Goal: Task Accomplishment & Management: Manage account settings

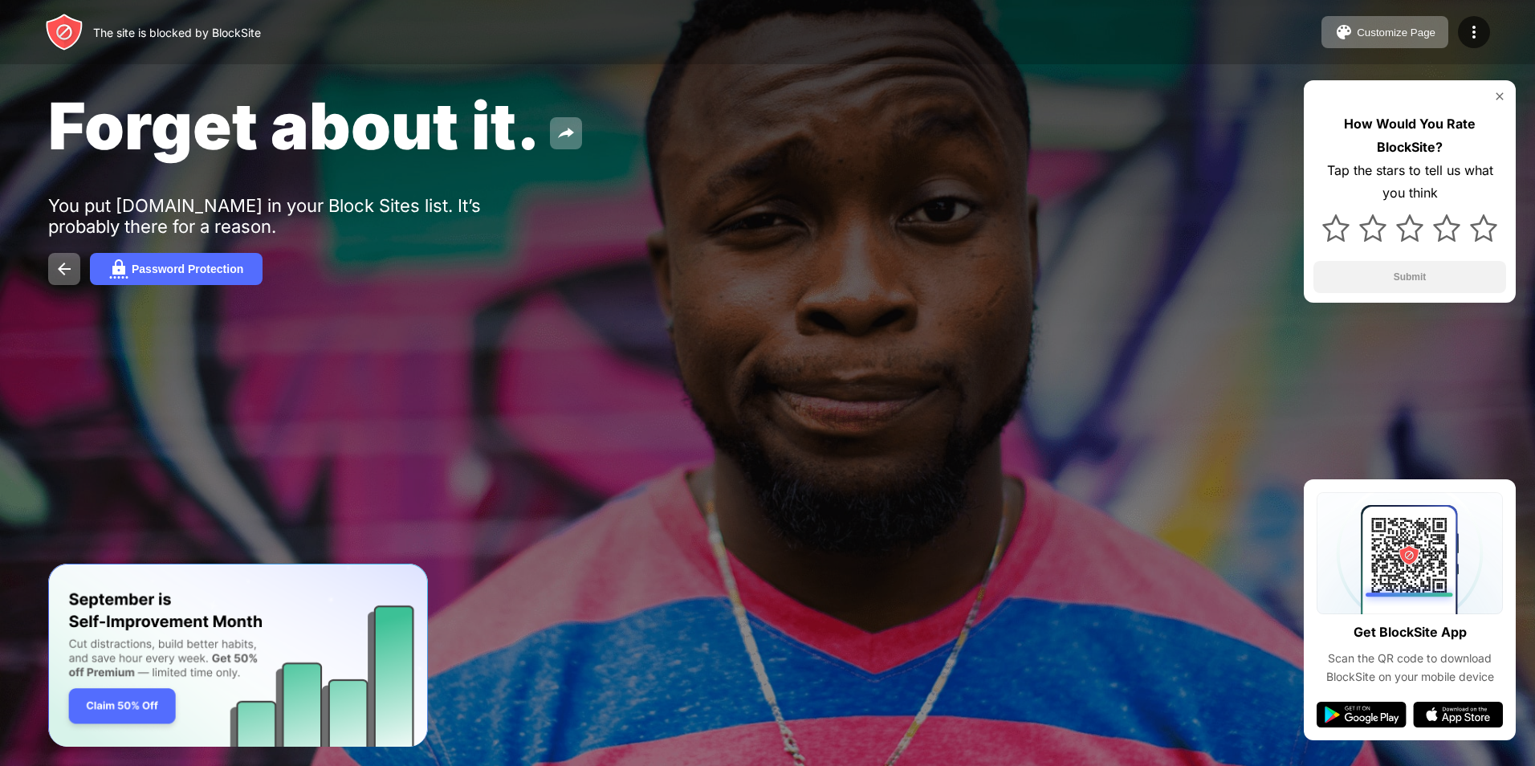
click at [143, 26] on div "The site is blocked by BlockSite" at bounding box center [177, 33] width 168 height 14
click at [1496, 90] on img at bounding box center [1499, 96] width 13 height 13
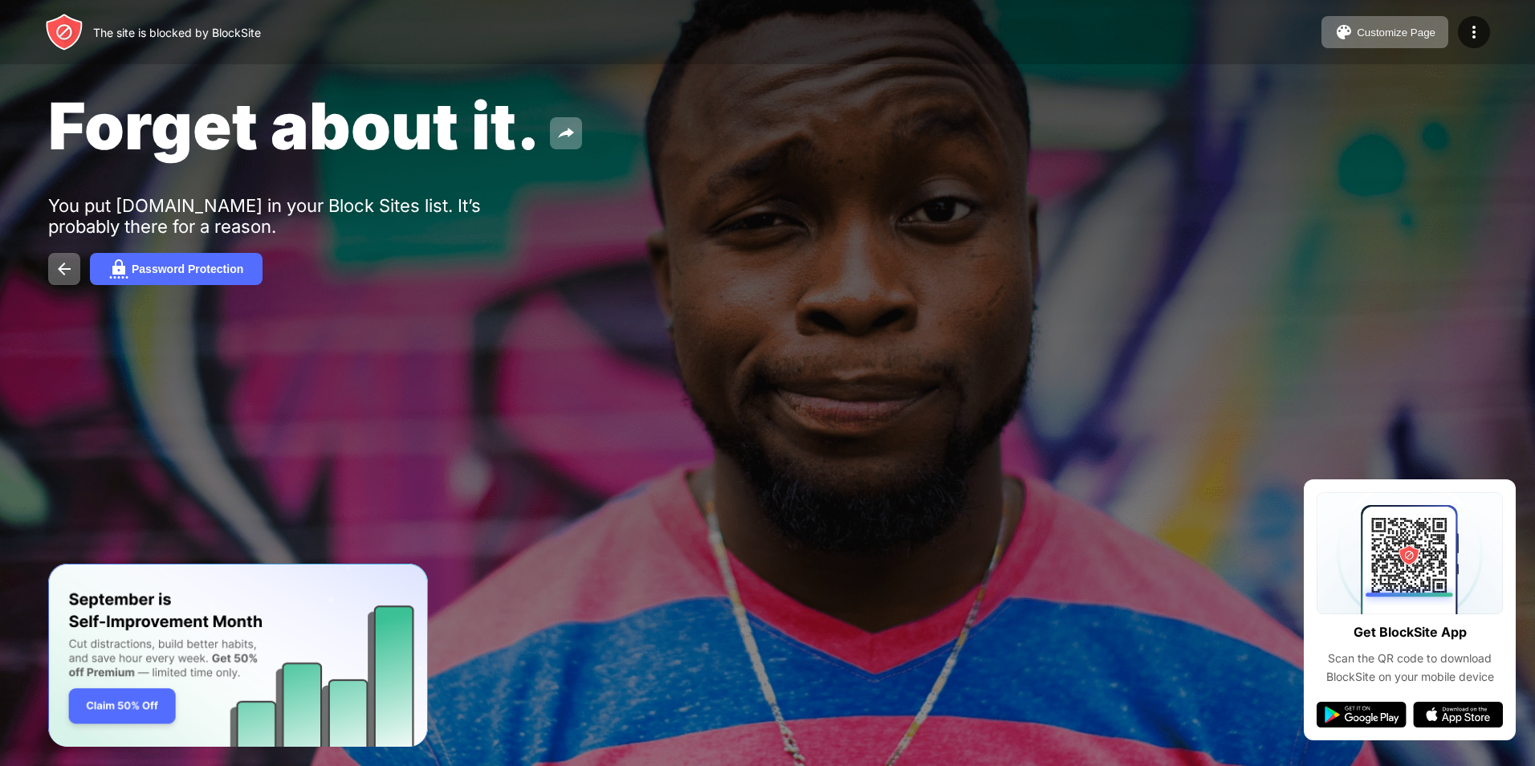
click at [1464, 18] on div "Customize Page Edit Block List Redirect Customize Block Page Upgrade Password P…" at bounding box center [1405, 32] width 169 height 32
click at [1470, 27] on img at bounding box center [1473, 31] width 19 height 19
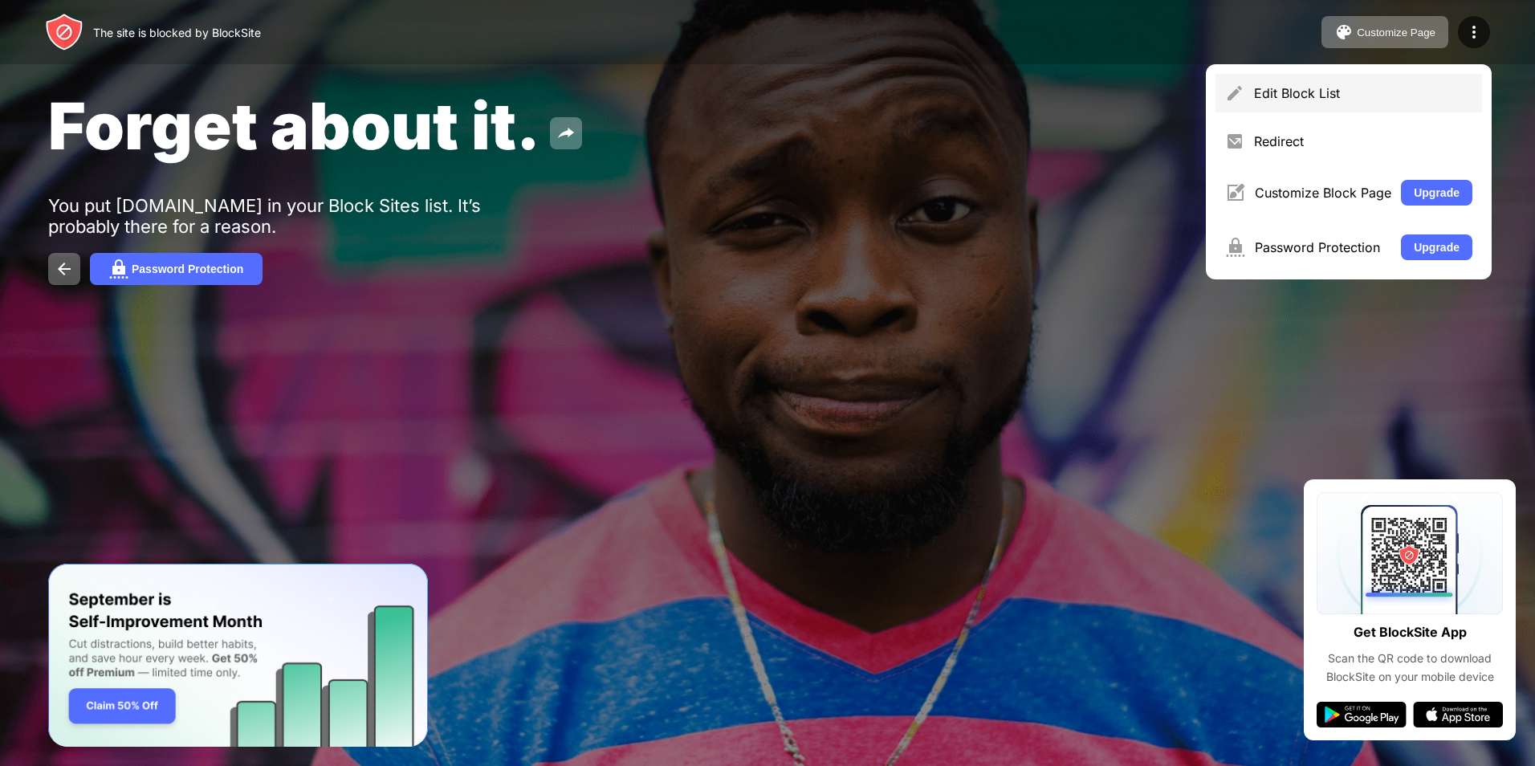
click at [1380, 83] on div "Edit Block List" at bounding box center [1348, 93] width 267 height 39
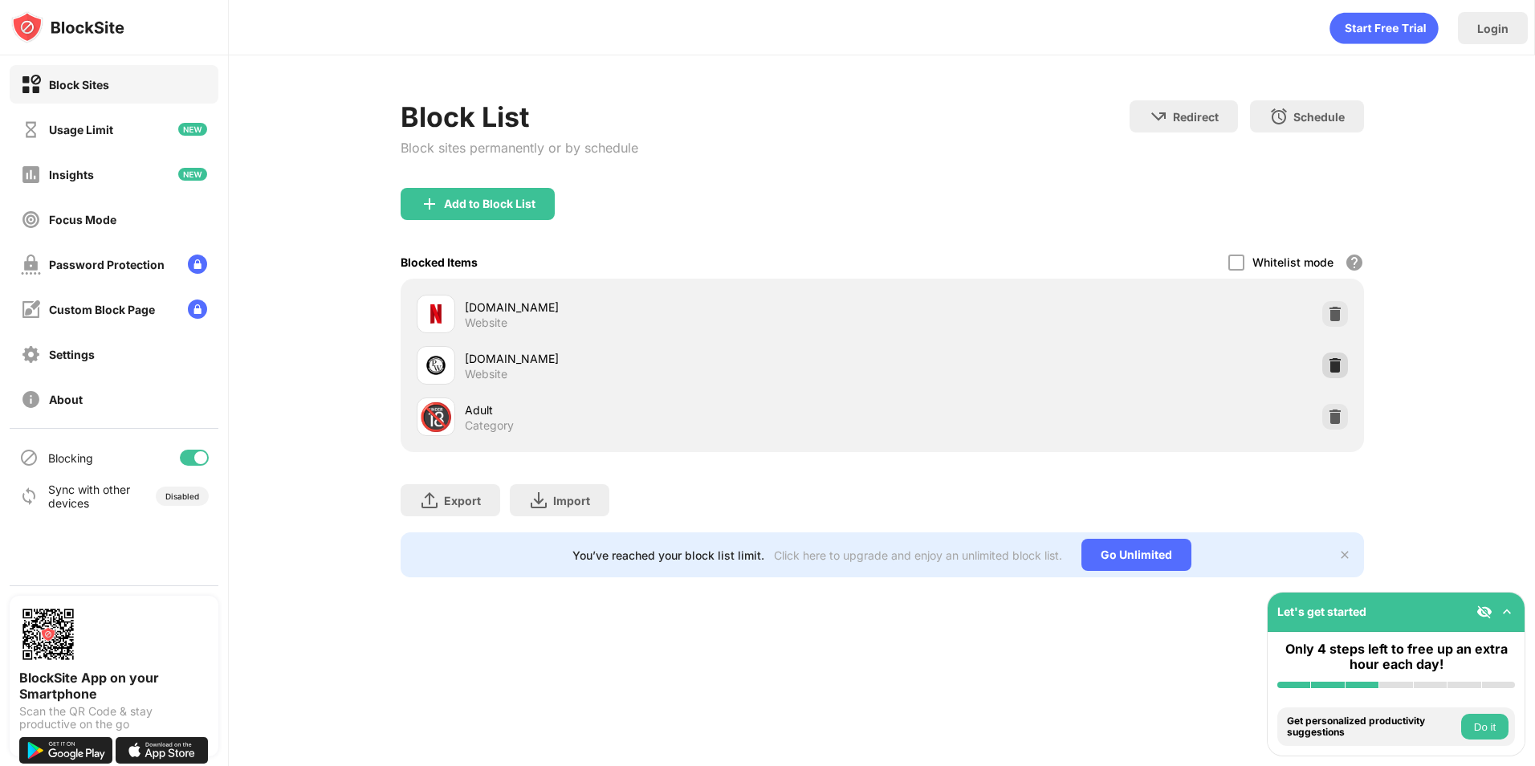
click at [1333, 360] on img at bounding box center [1335, 365] width 16 height 16
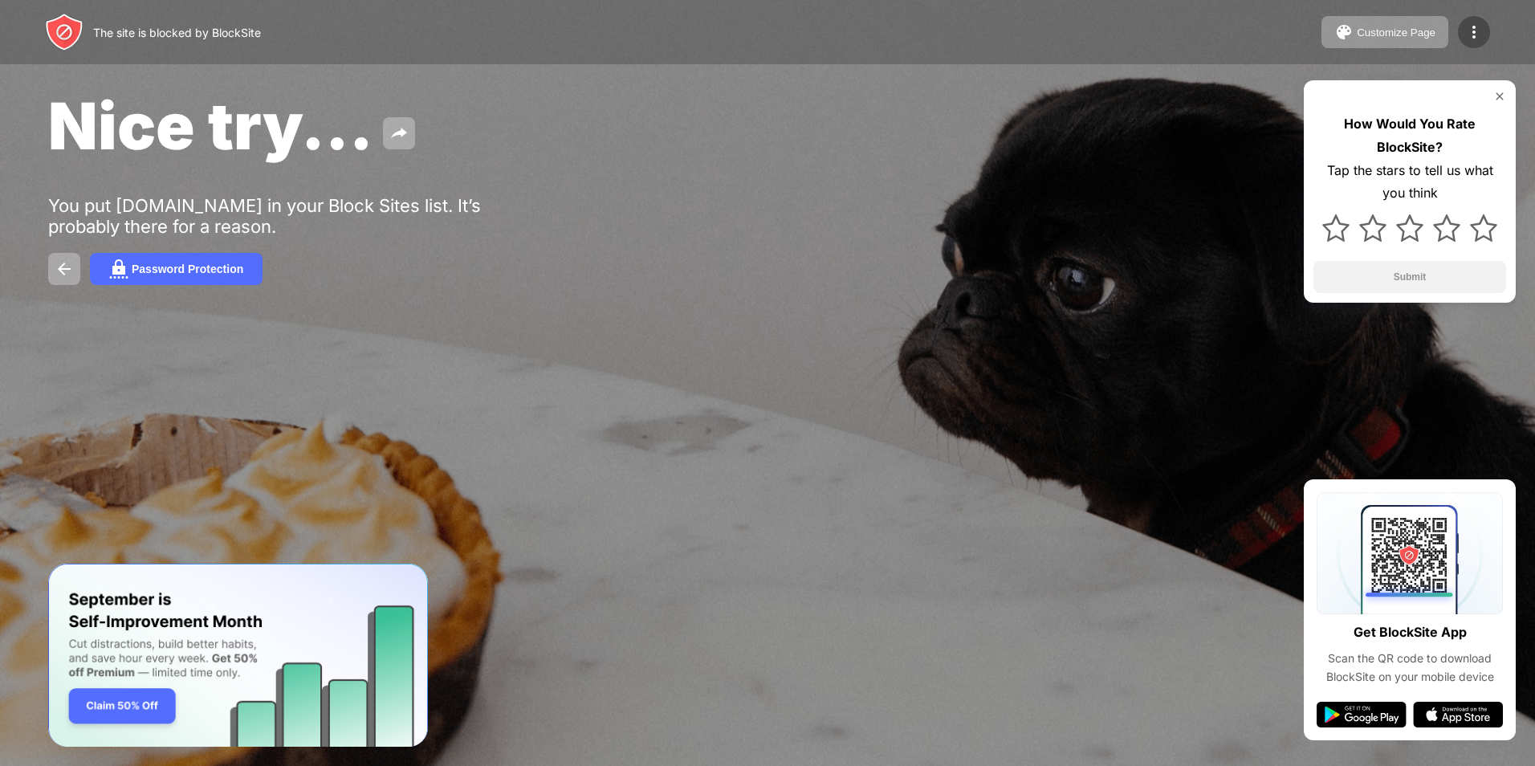
click at [1466, 26] on img at bounding box center [1473, 31] width 19 height 19
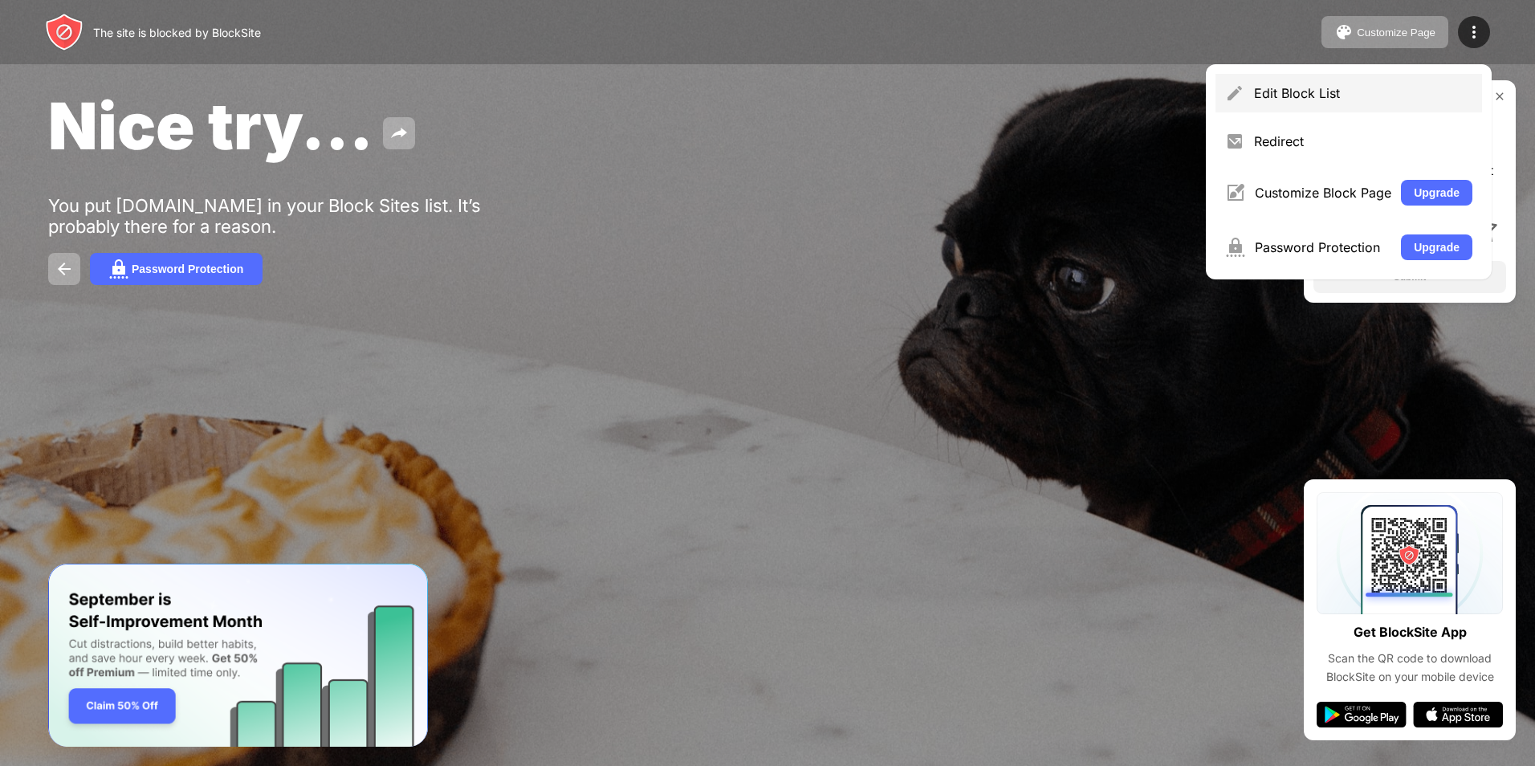
click at [1331, 96] on div "Edit Block List" at bounding box center [1363, 93] width 218 height 16
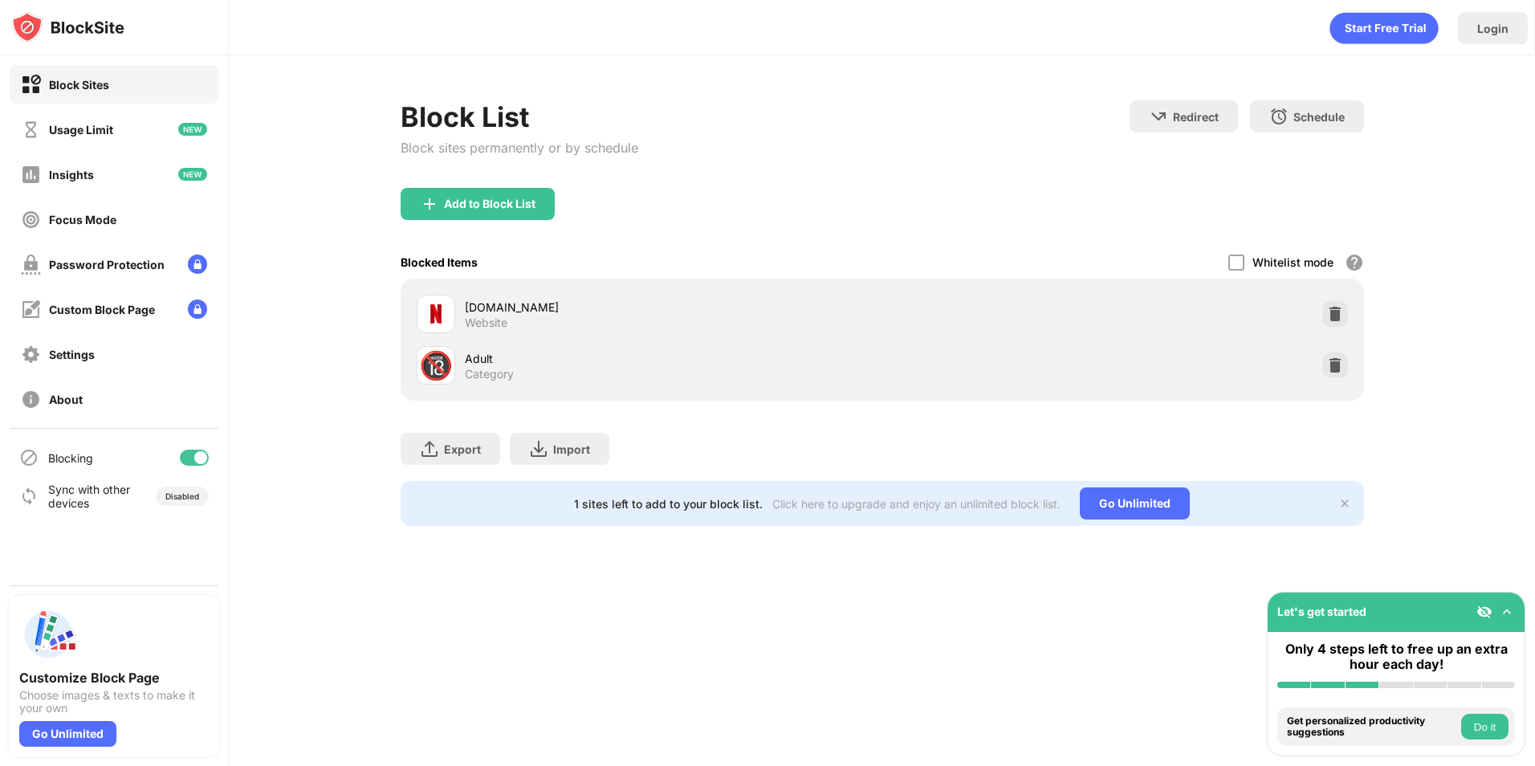
click at [854, 381] on div "🔞 Adult Category" at bounding box center [650, 365] width 466 height 39
click at [701, 381] on div "🔞 Adult Category" at bounding box center [650, 365] width 466 height 39
